Goal: Task Accomplishment & Management: Manage account settings

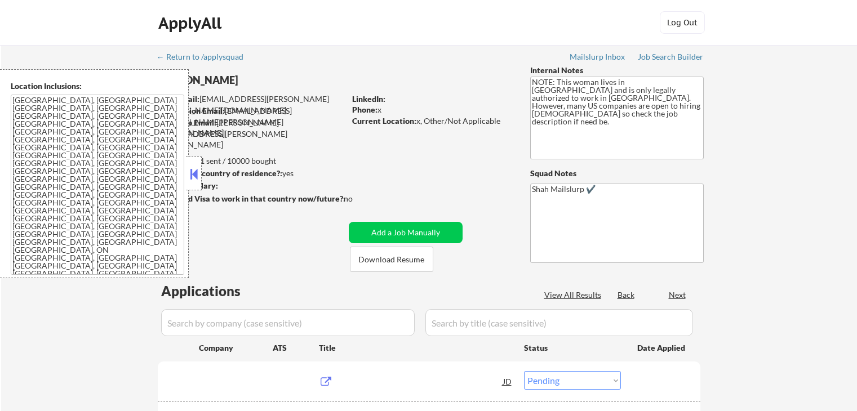
select select ""pending""
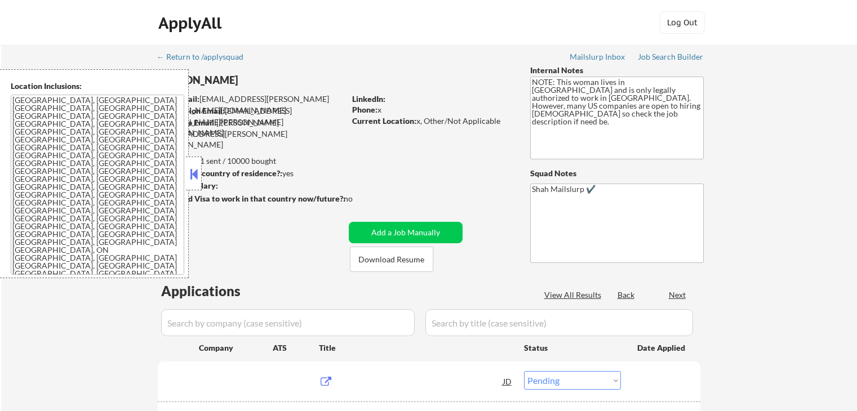
select select ""pending""
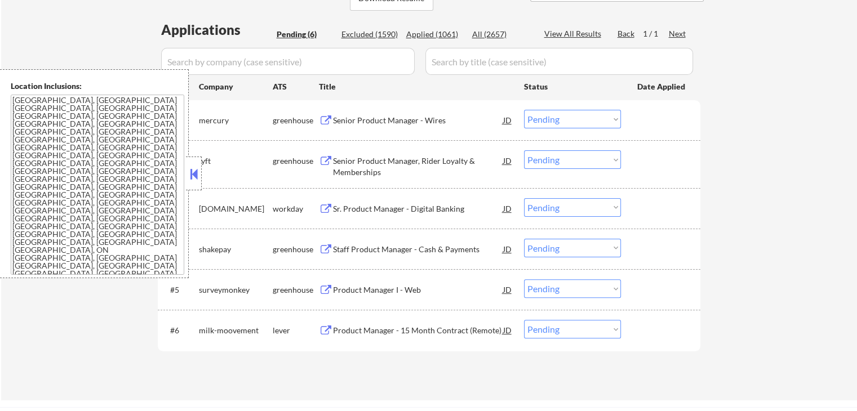
scroll to position [282, 0]
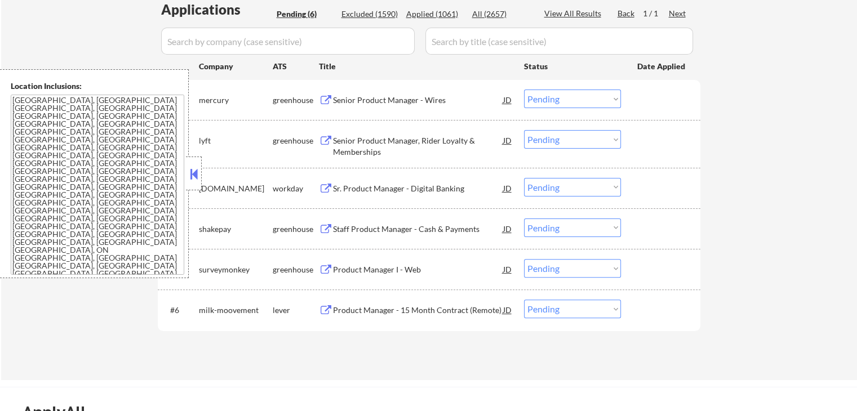
click at [322, 93] on div "Senior Product Manager - Wires JD" at bounding box center [416, 100] width 194 height 20
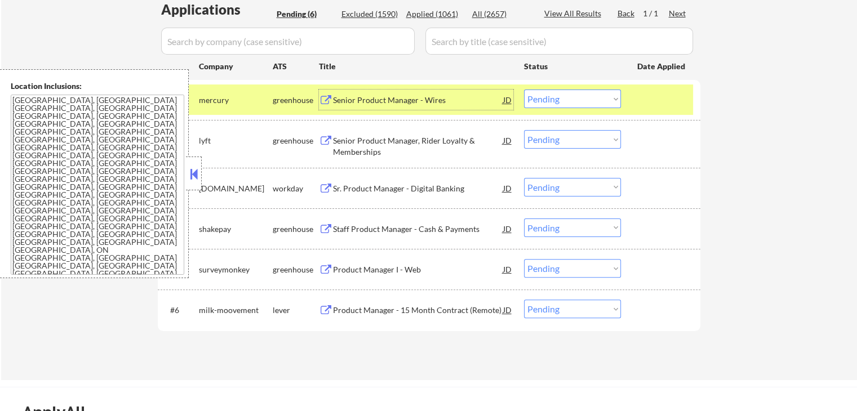
click at [560, 97] on select "Choose an option... Pending Applied Excluded (Questions) Excluded (Expired) Exc…" at bounding box center [572, 99] width 97 height 19
click at [524, 90] on select "Choose an option... Pending Applied Excluded (Questions) Excluded (Expired) Exc…" at bounding box center [572, 99] width 97 height 19
click at [322, 136] on button at bounding box center [326, 141] width 14 height 11
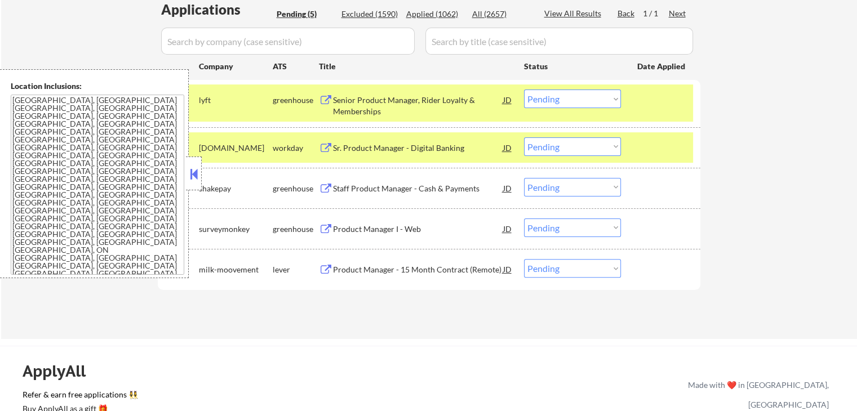
click at [580, 95] on select "Choose an option... Pending Applied Excluded (Questions) Excluded (Expired) Exc…" at bounding box center [572, 99] width 97 height 19
click at [524, 90] on select "Choose an option... Pending Applied Excluded (Questions) Excluded (Expired) Exc…" at bounding box center [572, 99] width 97 height 19
click at [329, 190] on button at bounding box center [326, 189] width 14 height 11
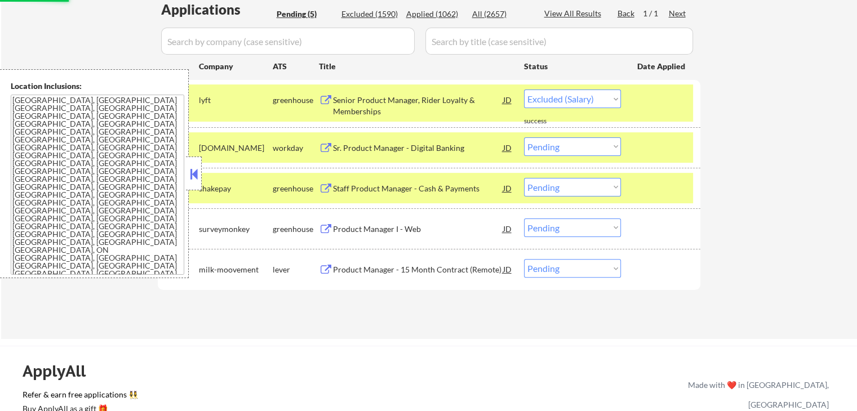
select select ""pending""
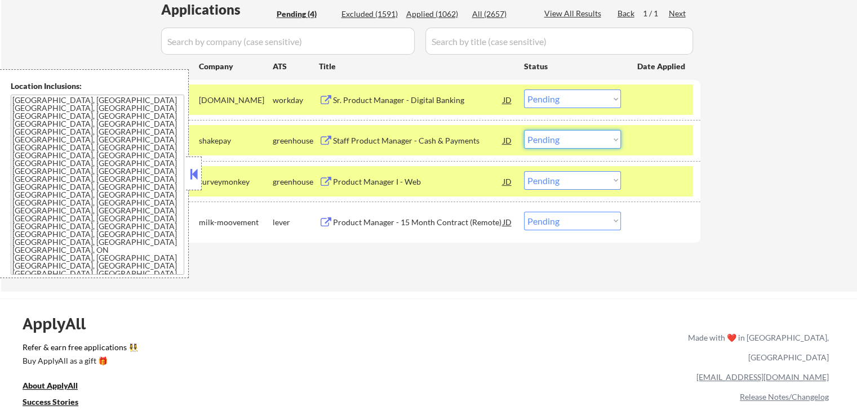
click at [564, 146] on select "Choose an option... Pending Applied Excluded (Questions) Excluded (Expired) Exc…" at bounding box center [572, 139] width 97 height 19
click at [524, 130] on select "Choose an option... Pending Applied Excluded (Questions) Excluded (Expired) Exc…" at bounding box center [572, 139] width 97 height 19
click at [321, 171] on div "Product Manager I - Web JD" at bounding box center [416, 181] width 194 height 20
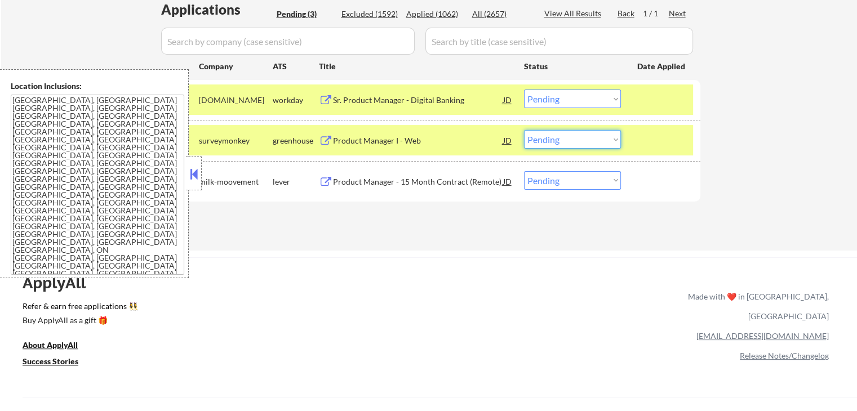
click at [550, 135] on select "Choose an option... Pending Applied Excluded (Questions) Excluded (Expired) Exc…" at bounding box center [572, 139] width 97 height 19
click at [524, 130] on select "Choose an option... Pending Applied Excluded (Questions) Excluded (Expired) Exc…" at bounding box center [572, 139] width 97 height 19
click at [324, 180] on button at bounding box center [326, 182] width 14 height 11
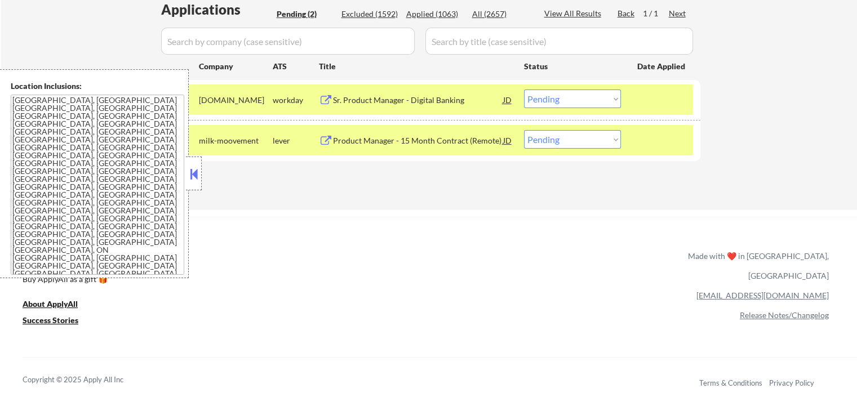
click at [588, 140] on select "Choose an option... Pending Applied Excluded (Questions) Excluded (Expired) Exc…" at bounding box center [572, 139] width 97 height 19
select select ""excluded__salary_""
click at [524, 130] on select "Choose an option... Pending Applied Excluded (Questions) Excluded (Expired) Exc…" at bounding box center [572, 139] width 97 height 19
click at [330, 93] on div "Sr. Product Manager - Digital Banking JD" at bounding box center [416, 100] width 194 height 20
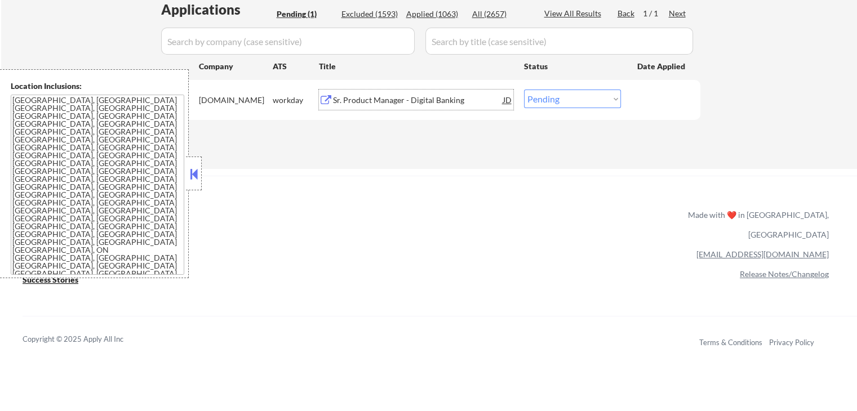
drag, startPoint x: 553, startPoint y: 95, endPoint x: 552, endPoint y: 104, distance: 8.5
click at [553, 95] on select "Choose an option... Pending Applied Excluded (Questions) Excluded (Expired) Exc…" at bounding box center [572, 99] width 97 height 19
select select ""applied""
click at [524, 90] on select "Choose an option... Pending Applied Excluded (Questions) Excluded (Expired) Exc…" at bounding box center [572, 99] width 97 height 19
